Goal: Navigation & Orientation: Find specific page/section

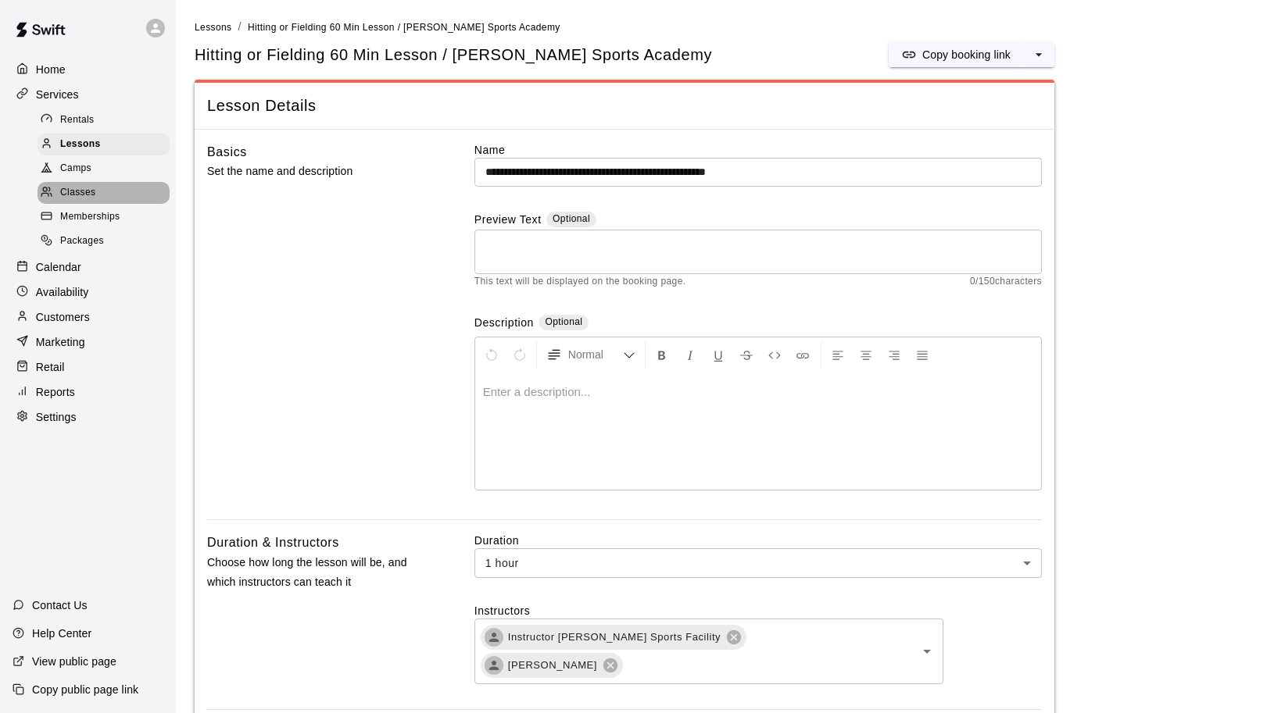
click at [90, 185] on span "Classes" at bounding box center [77, 193] width 35 height 16
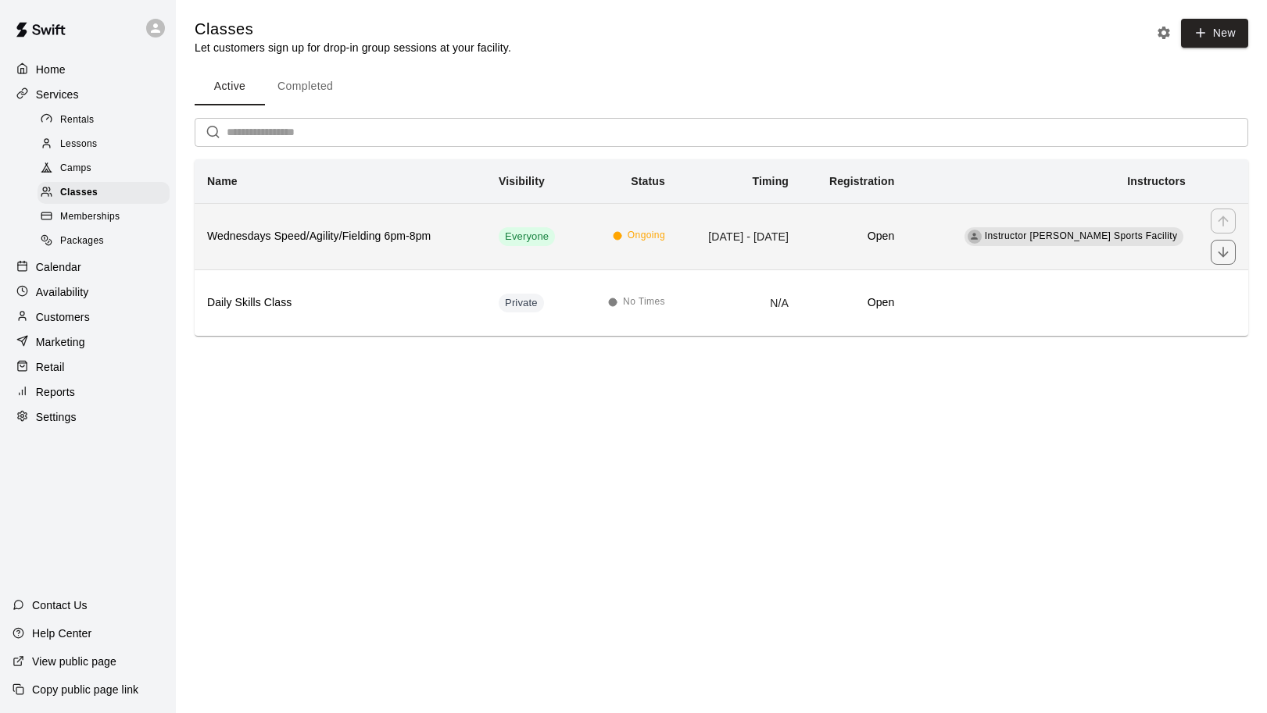
click at [285, 234] on h6 "Wednesdays Speed/Agility/Fielding 6pm-8pm" at bounding box center [340, 236] width 266 height 17
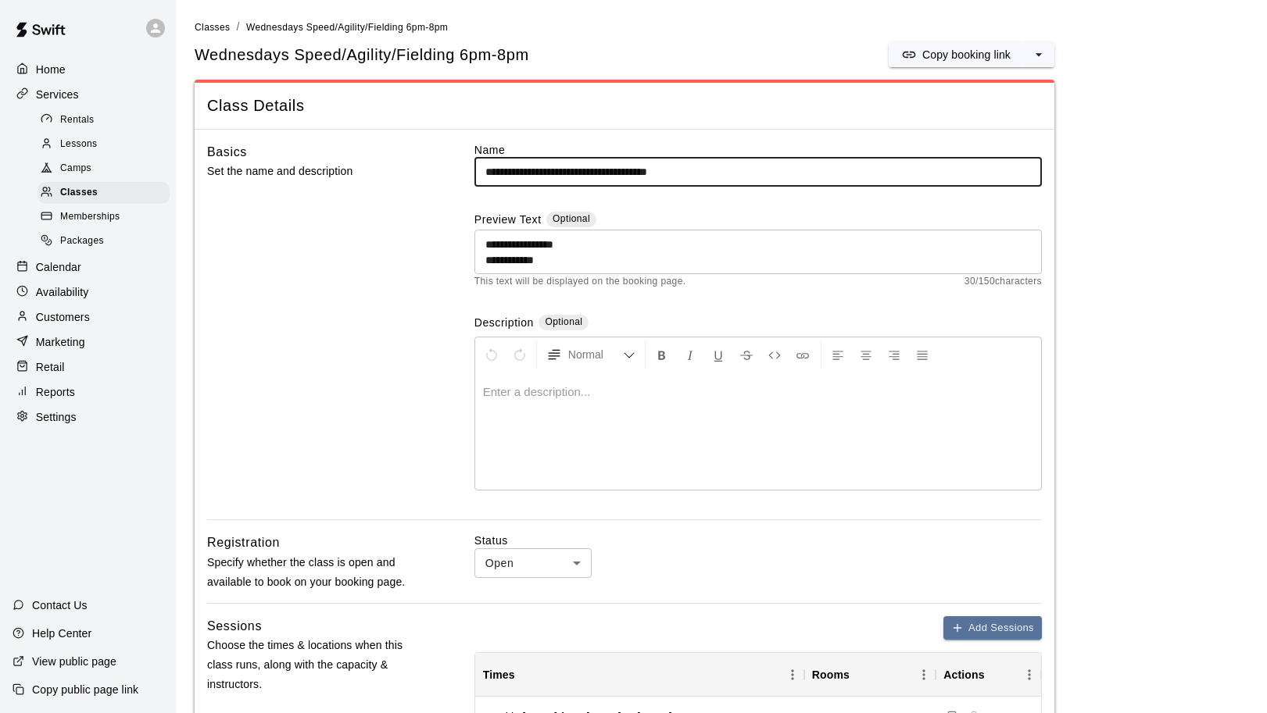
click at [56, 71] on p "Home" at bounding box center [51, 70] width 30 height 16
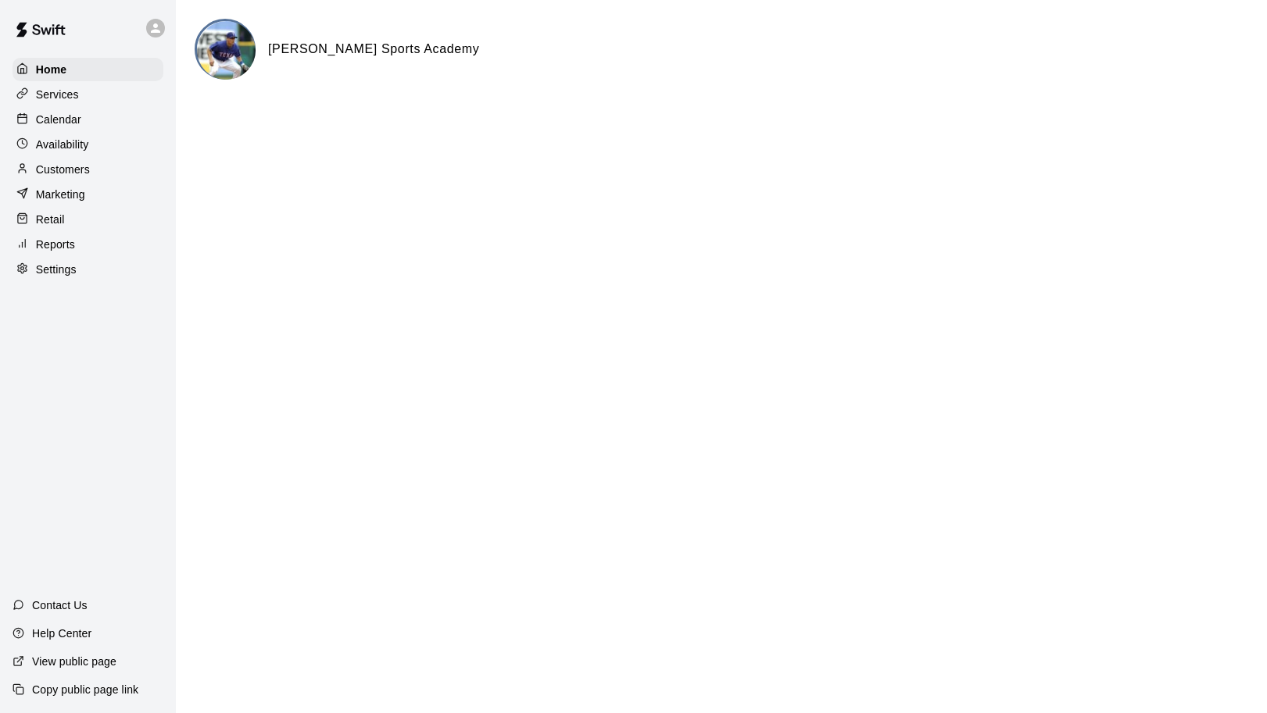
click at [59, 94] on p "Services" at bounding box center [57, 95] width 43 height 16
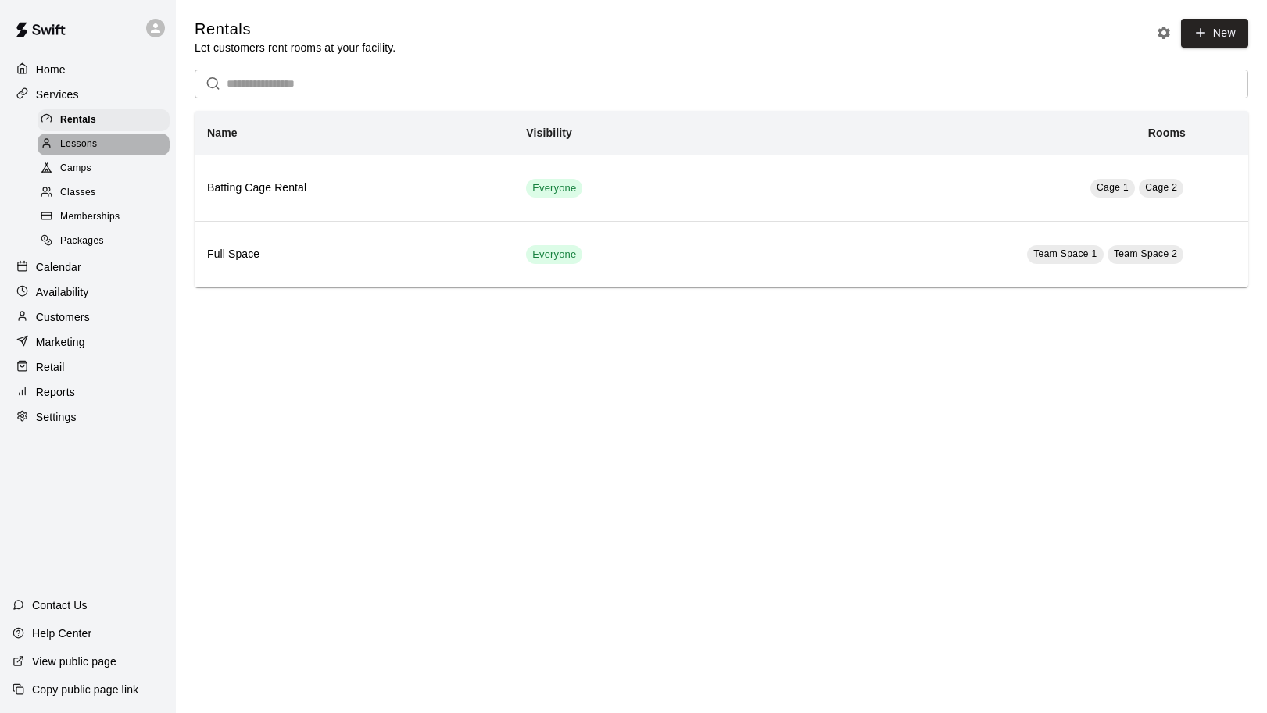
click at [87, 143] on span "Lessons" at bounding box center [79, 145] width 38 height 16
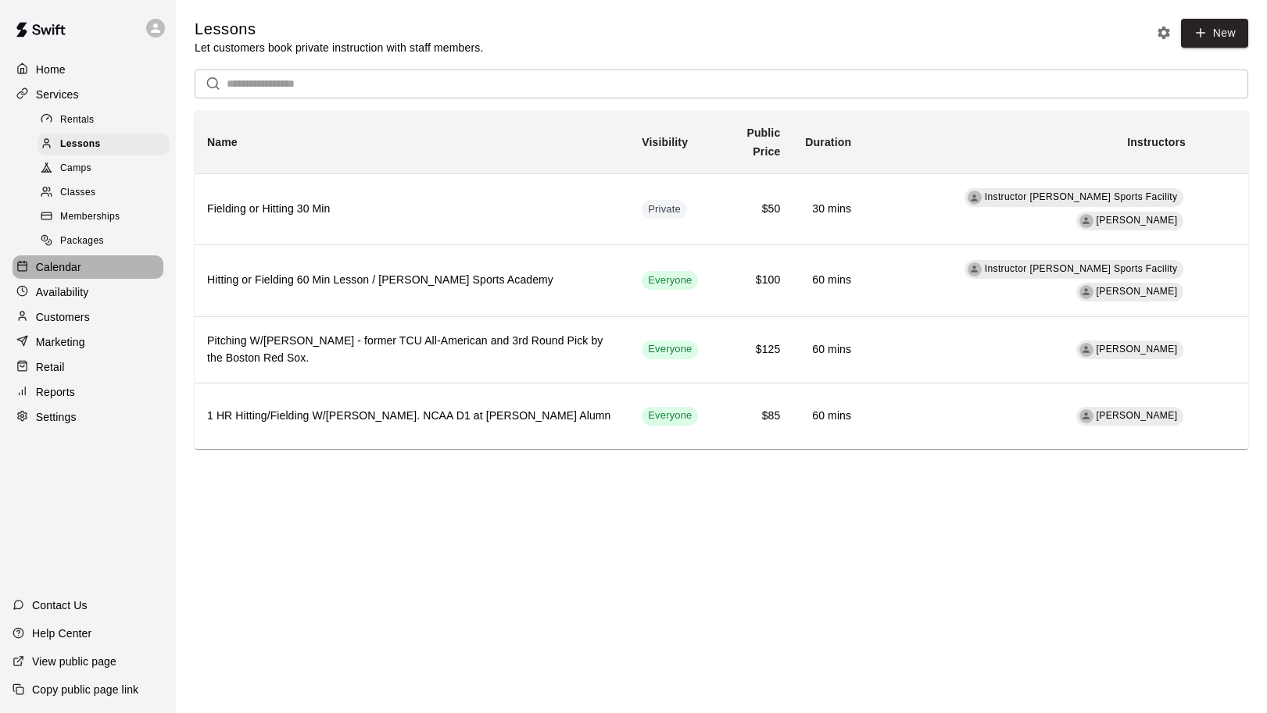
click at [67, 259] on p "Calendar" at bounding box center [58, 267] width 45 height 16
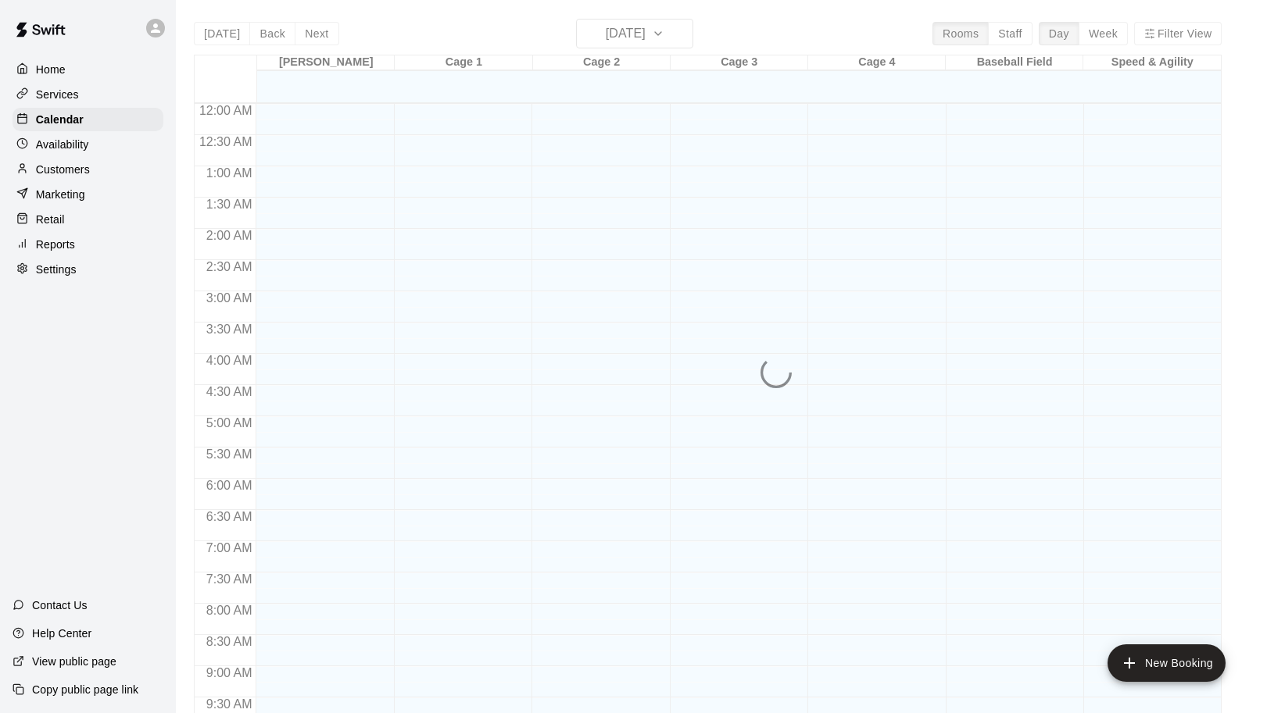
scroll to position [827, 0]
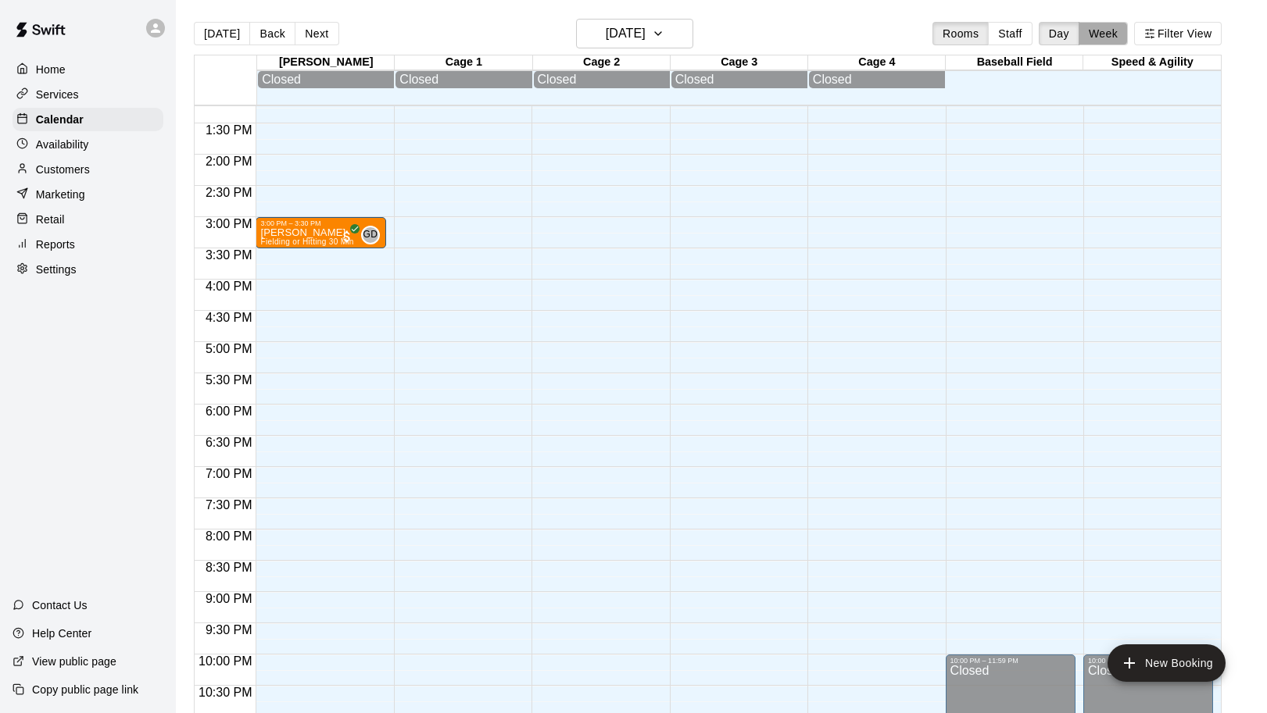
click at [1106, 34] on button "Week" at bounding box center [1102, 33] width 49 height 23
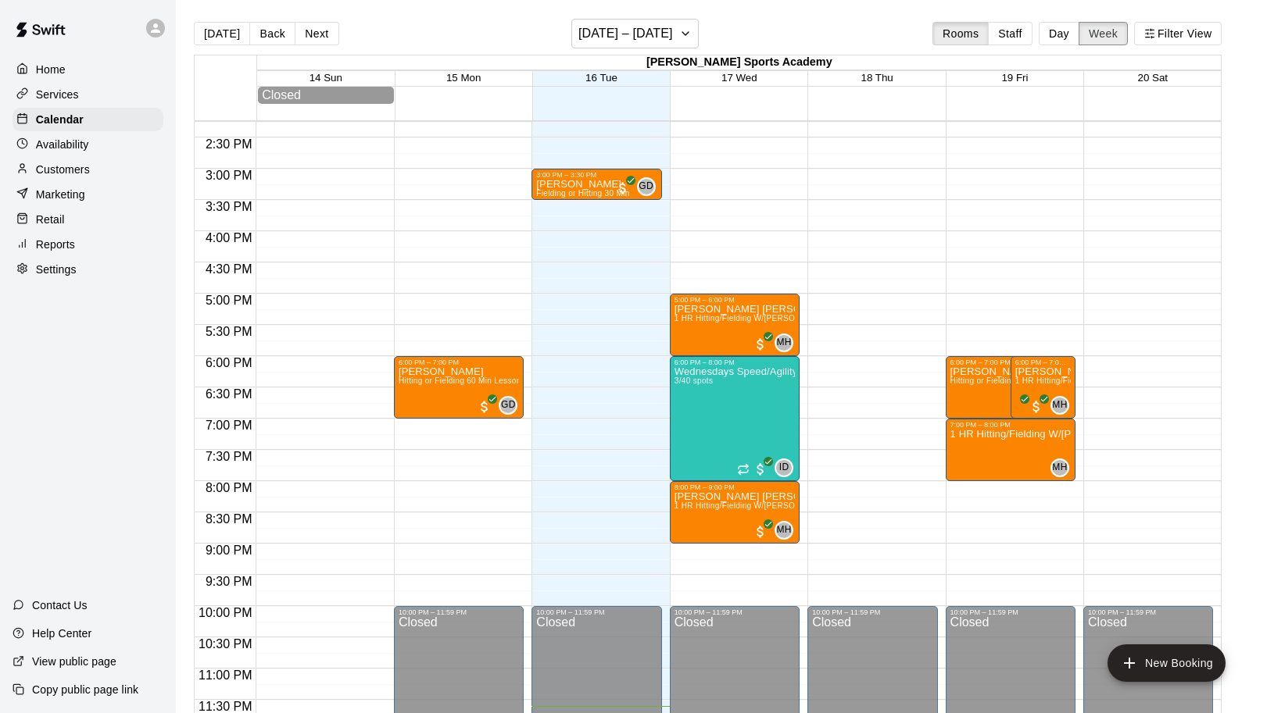
scroll to position [892, 0]
click at [1052, 377] on div "[PERSON_NAME] 1 HR Hitting/Fielding W/[PERSON_NAME]. NCAA D1 at [PERSON_NAME] A…" at bounding box center [1042, 723] width 55 height 713
click at [1121, 438] on div at bounding box center [633, 356] width 1267 height 713
click at [964, 399] on div "[PERSON_NAME] Hitting or Fielding 60 Min Lesson / [PERSON_NAME] Sports Academy" at bounding box center [1000, 723] width 101 height 713
click at [964, 384] on icon "edit" at bounding box center [966, 383] width 14 height 14
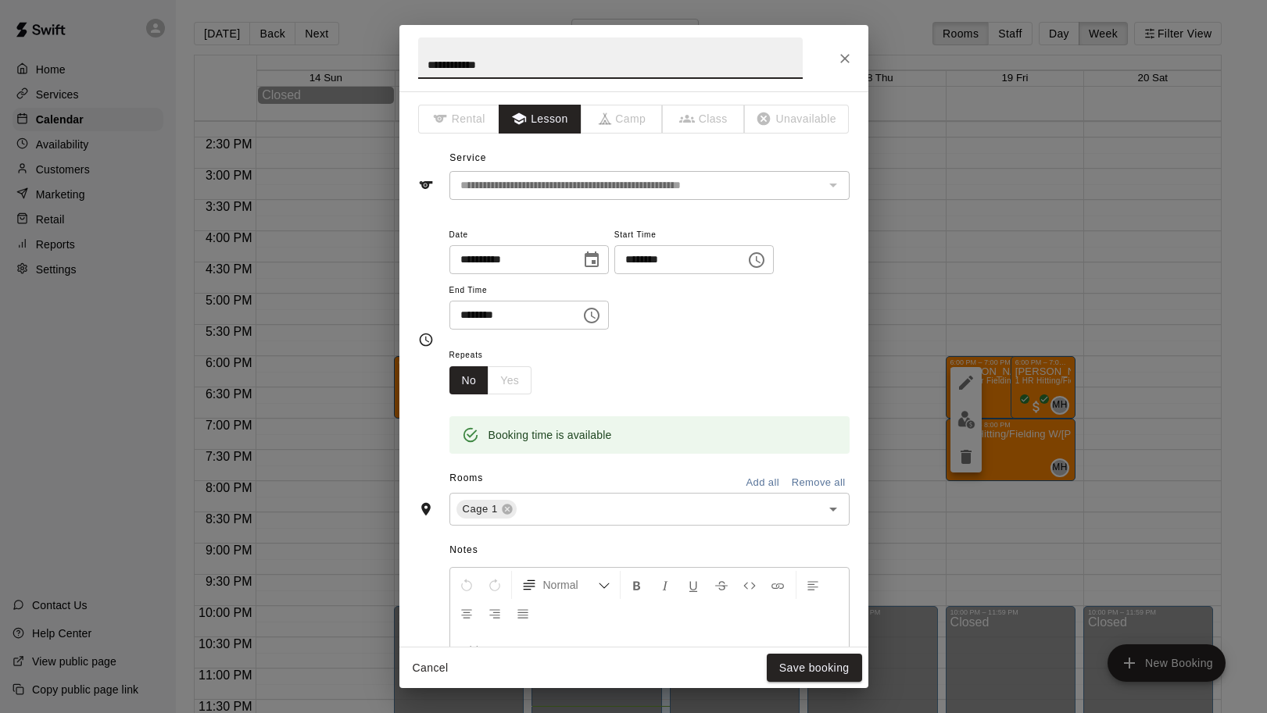
scroll to position [0, 0]
click at [845, 54] on icon "Close" at bounding box center [845, 59] width 16 height 16
